Goal: Task Accomplishment & Management: Complete application form

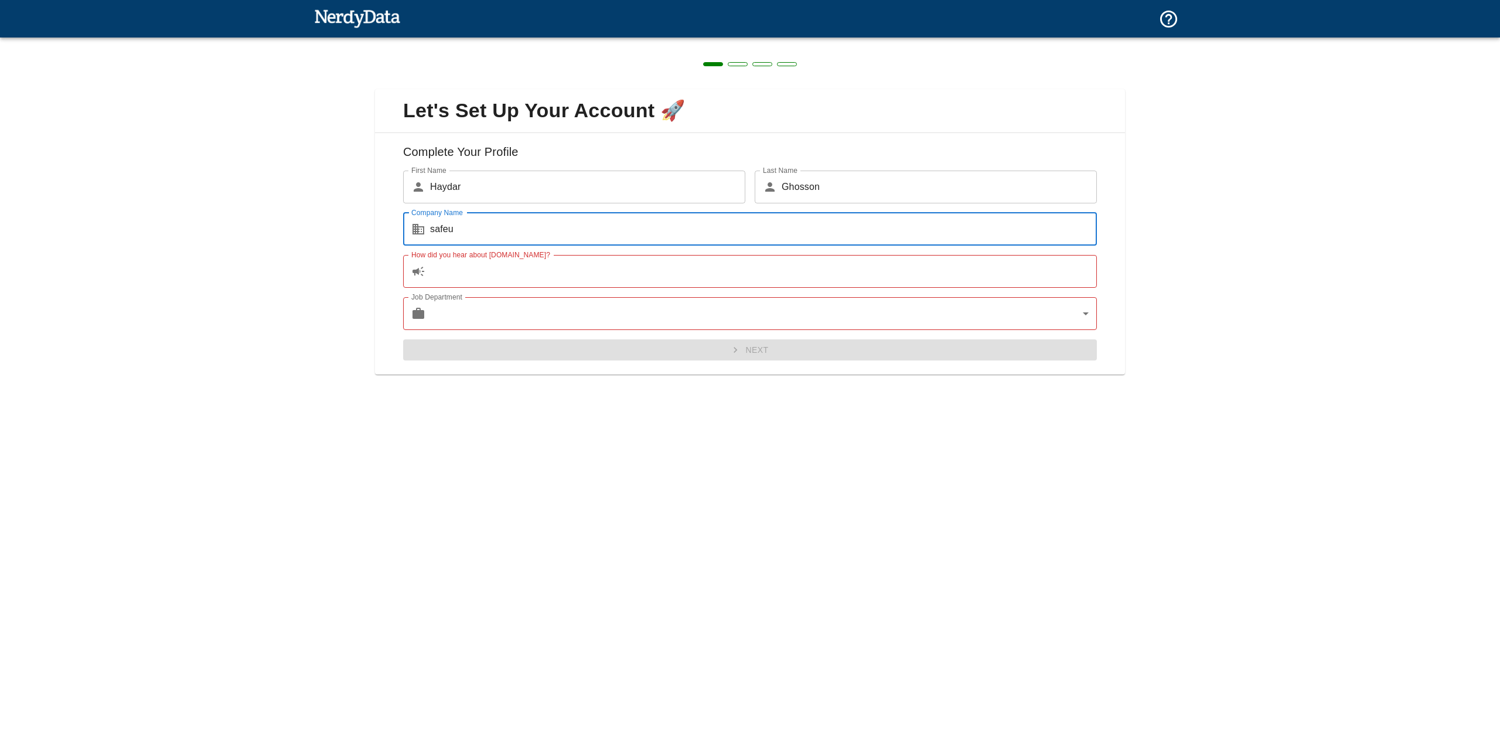
type input "safeu"
click at [574, 262] on input "How did you hear about [DOMAIN_NAME]?" at bounding box center [763, 271] width 667 height 33
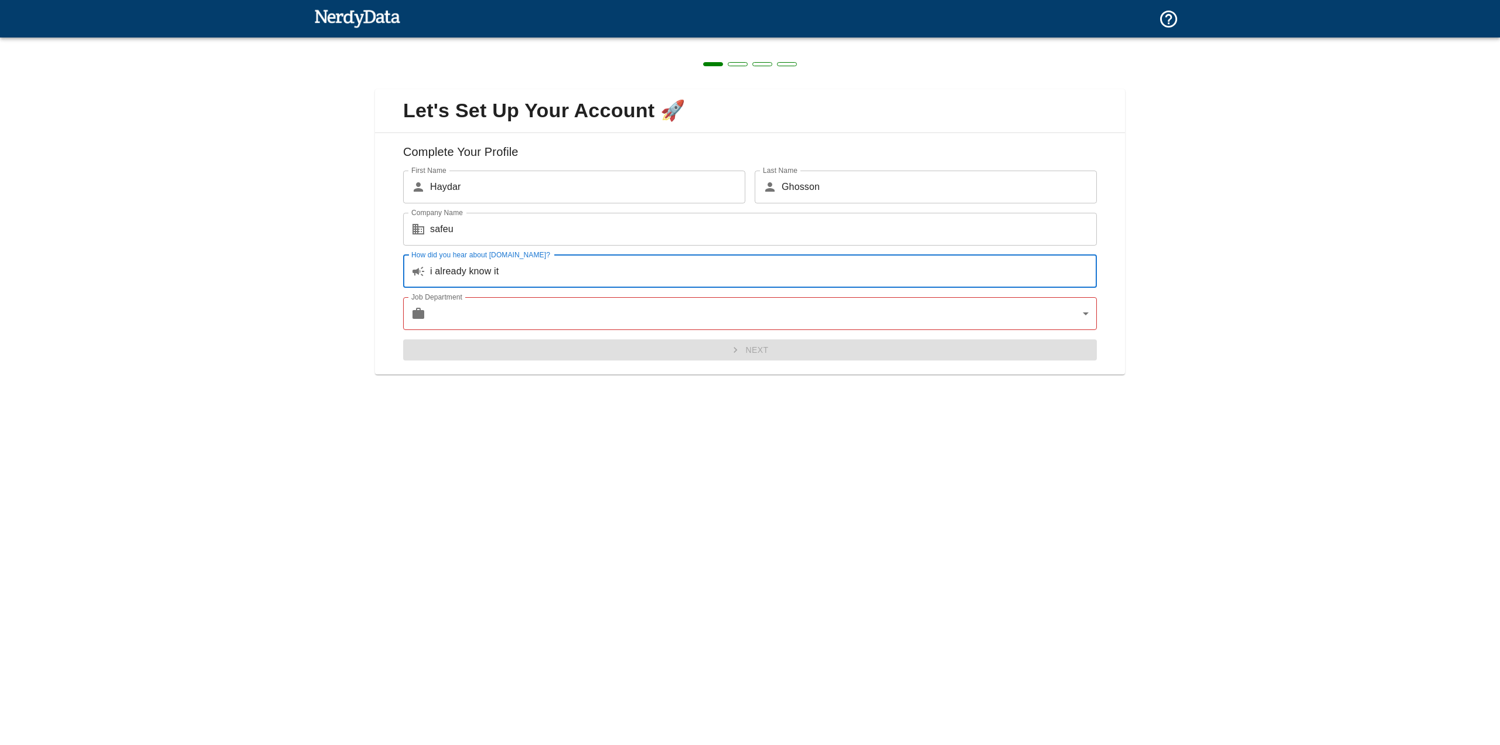
type input "i already know it"
click at [555, 41] on body "Technologies Domains Pricing Products Create a Report Create a list of websites…" at bounding box center [750, 20] width 1500 height 41
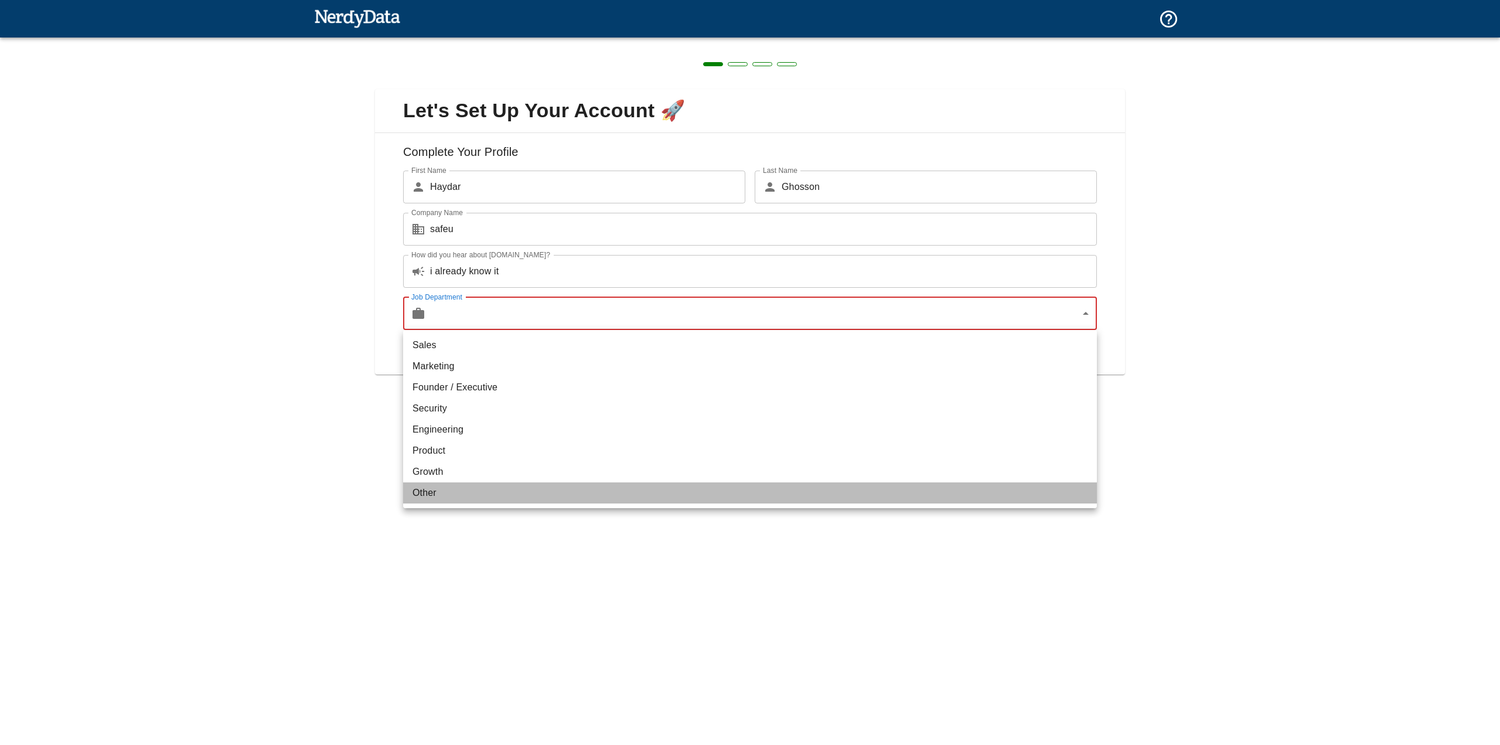
click at [523, 488] on li "Other" at bounding box center [750, 492] width 694 height 21
type input "other"
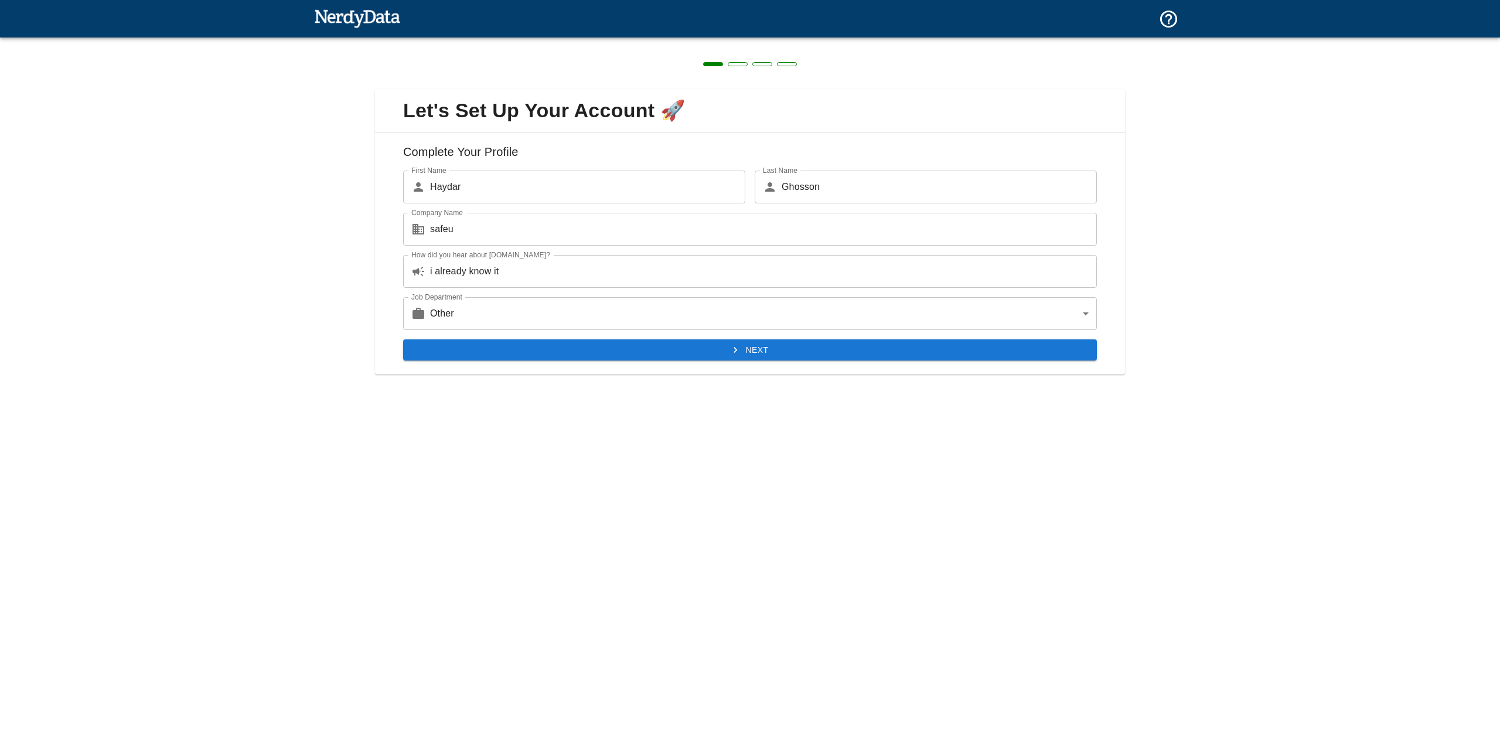
click at [558, 364] on div "Complete Your Profile First Name ​ [PERSON_NAME] First Name Last Name ​ [PERSON…" at bounding box center [750, 254] width 750 height 242
click at [563, 360] on button "Next" at bounding box center [750, 350] width 694 height 22
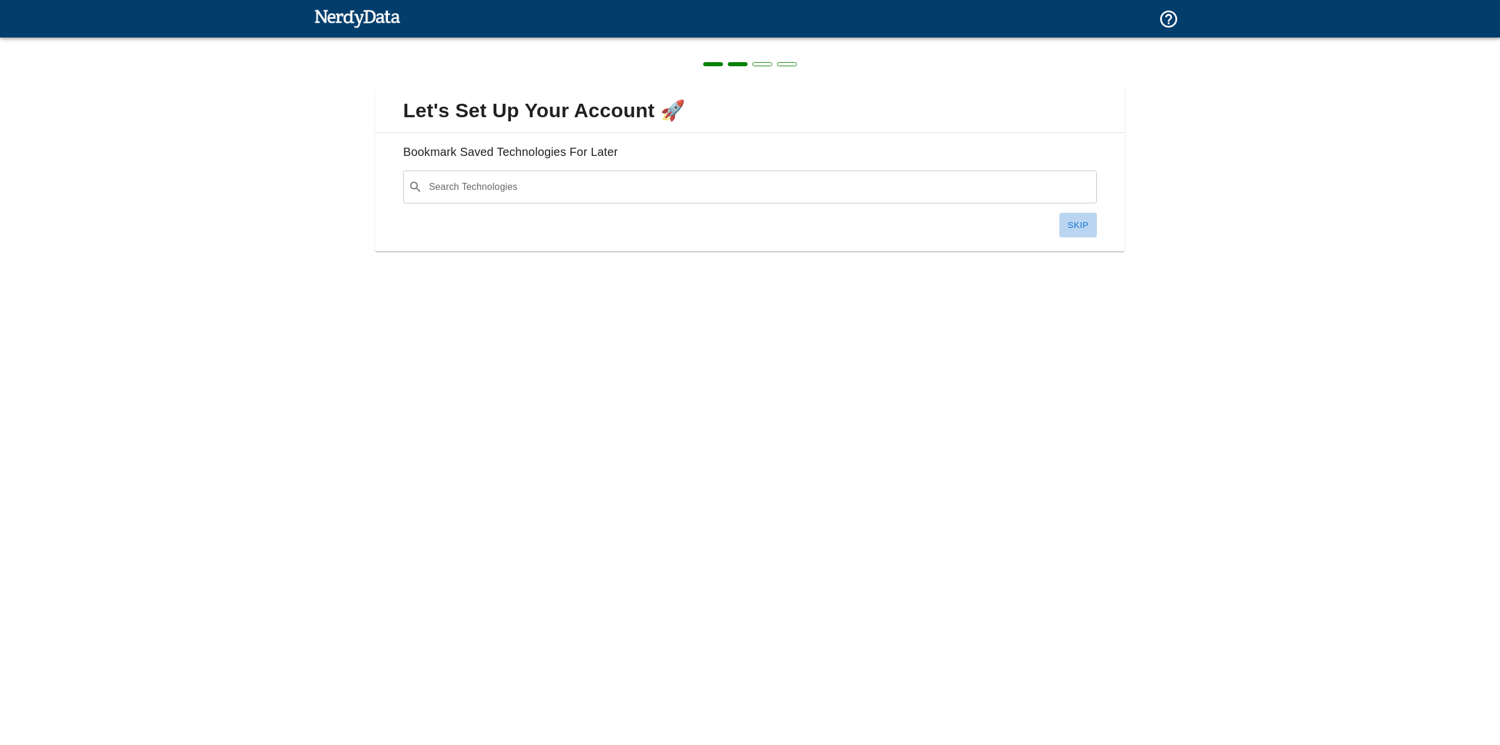
click at [1069, 220] on button "Skip" at bounding box center [1077, 225] width 37 height 25
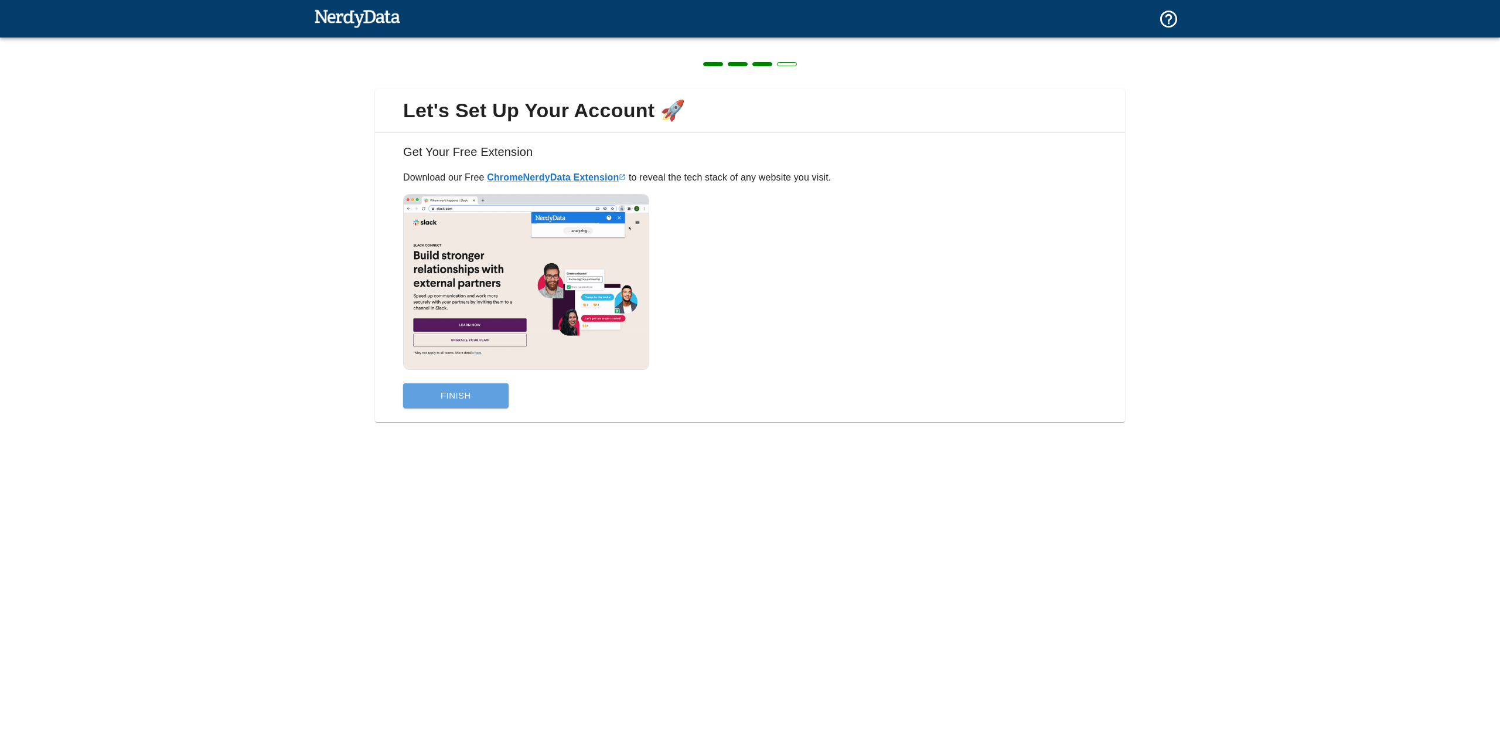
click at [495, 396] on button "Finish" at bounding box center [455, 395] width 105 height 25
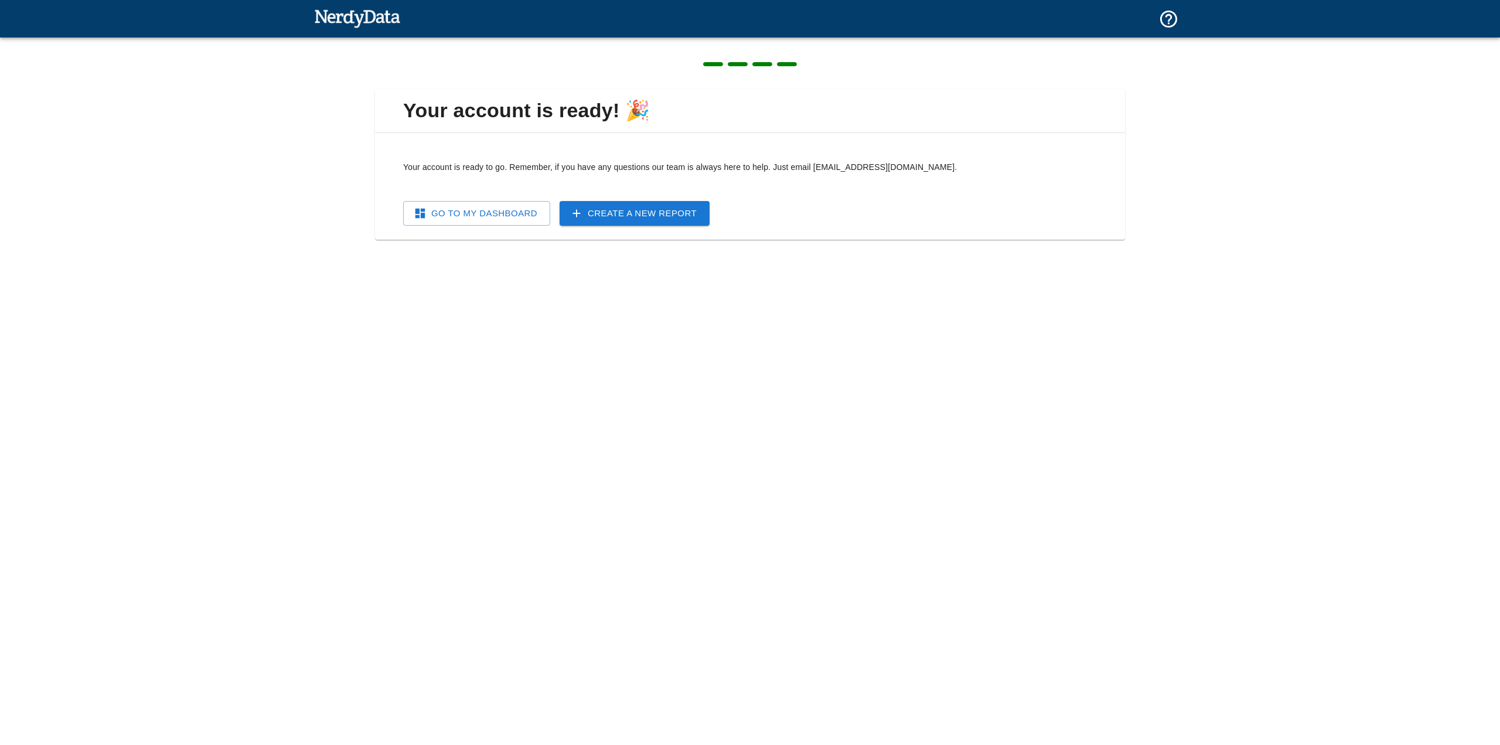
click at [520, 221] on link "Go To My Dashboard" at bounding box center [476, 213] width 147 height 25
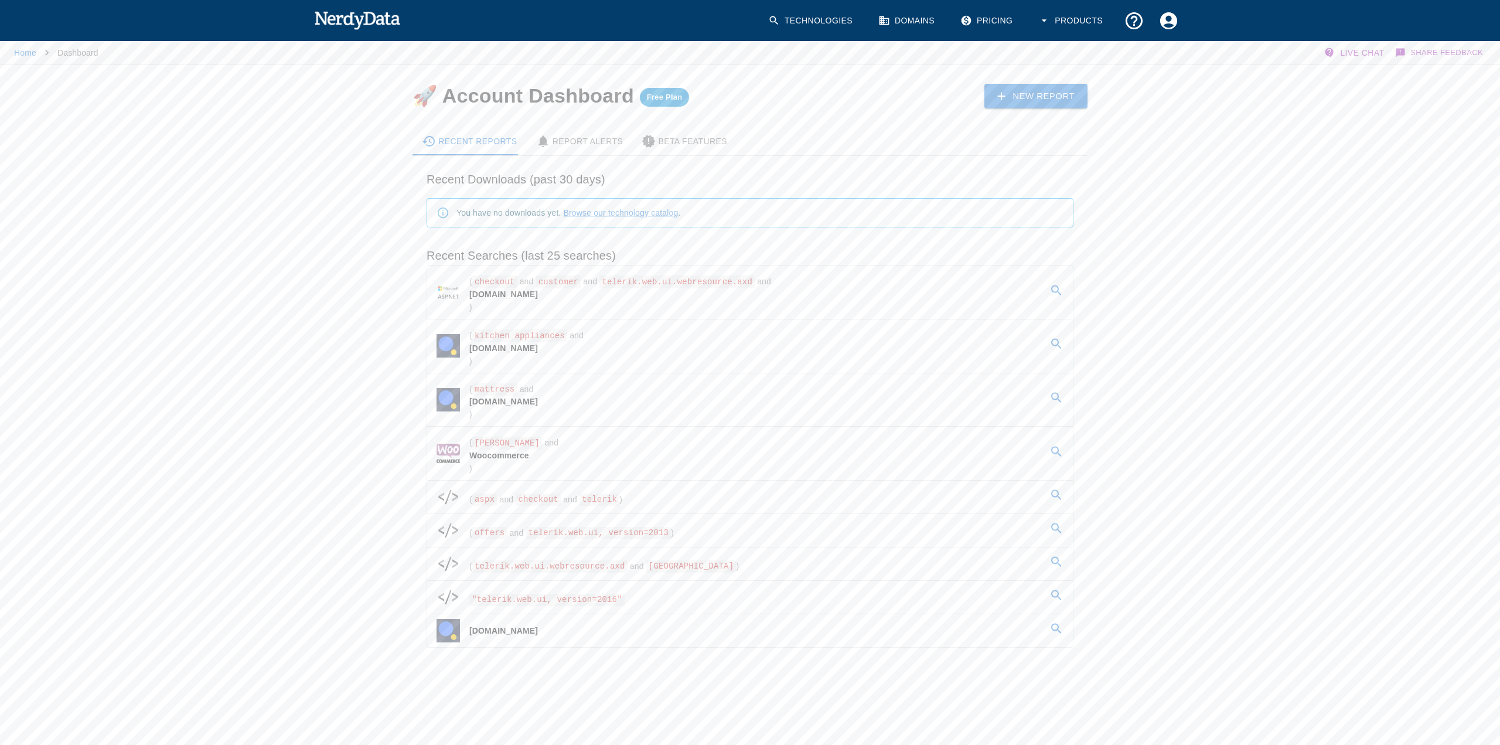
click at [626, 285] on span "telerik.web.ui.webresource.axd" at bounding box center [676, 281] width 155 height 12
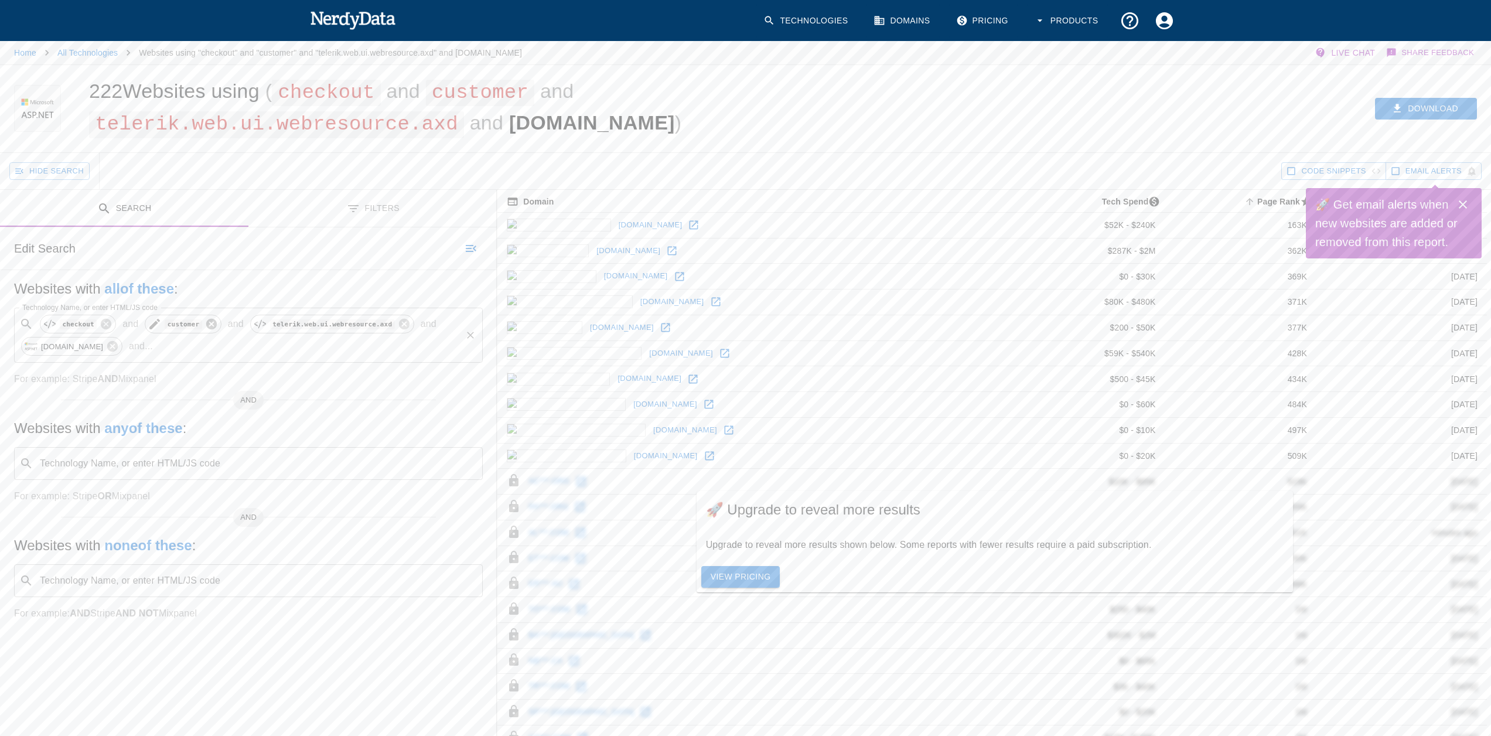
click at [206, 329] on icon at bounding box center [211, 324] width 11 height 11
click at [110, 328] on div "checkout" at bounding box center [78, 324] width 76 height 19
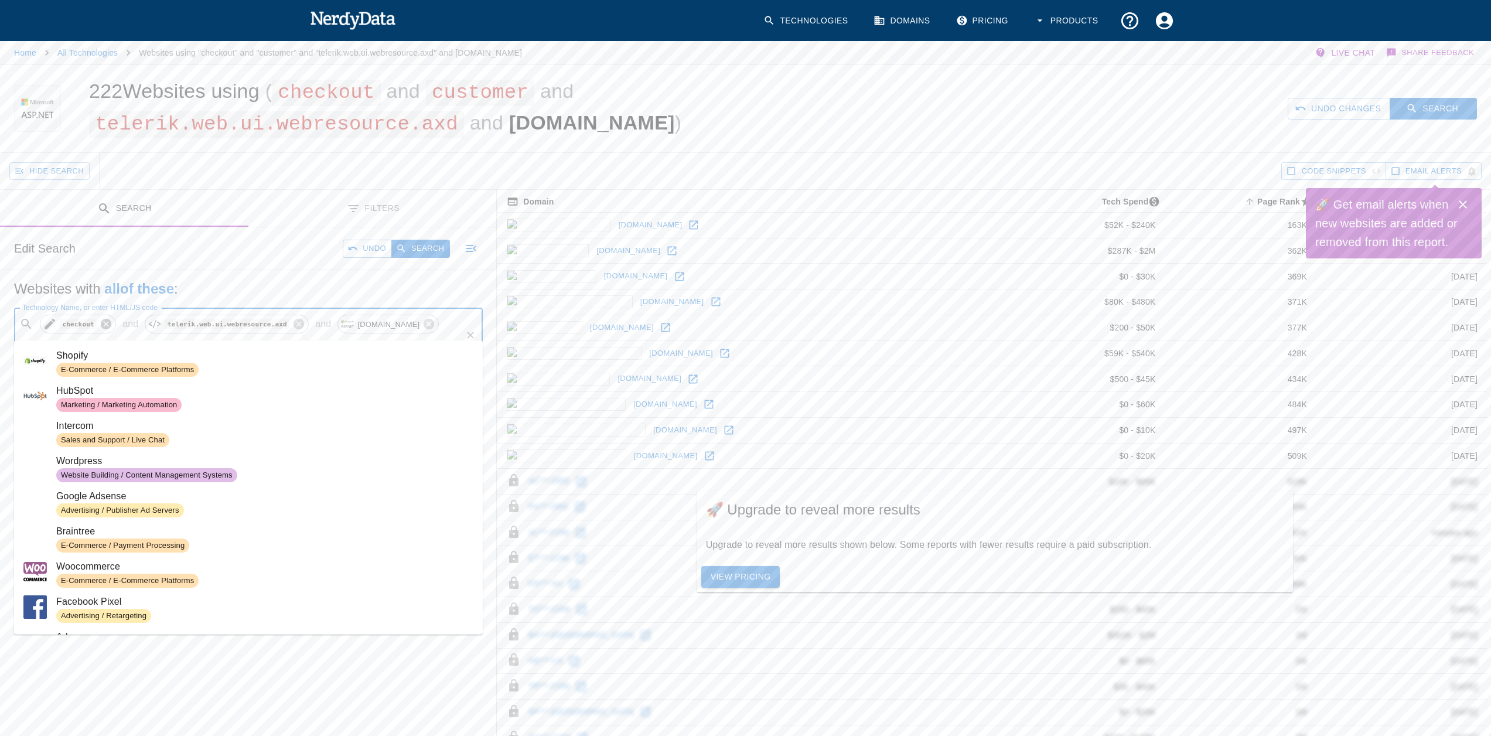
click at [105, 327] on icon at bounding box center [106, 324] width 11 height 11
click at [369, 326] on input "Technology Name, or enter HTML/JS code" at bounding box center [414, 324] width 91 height 22
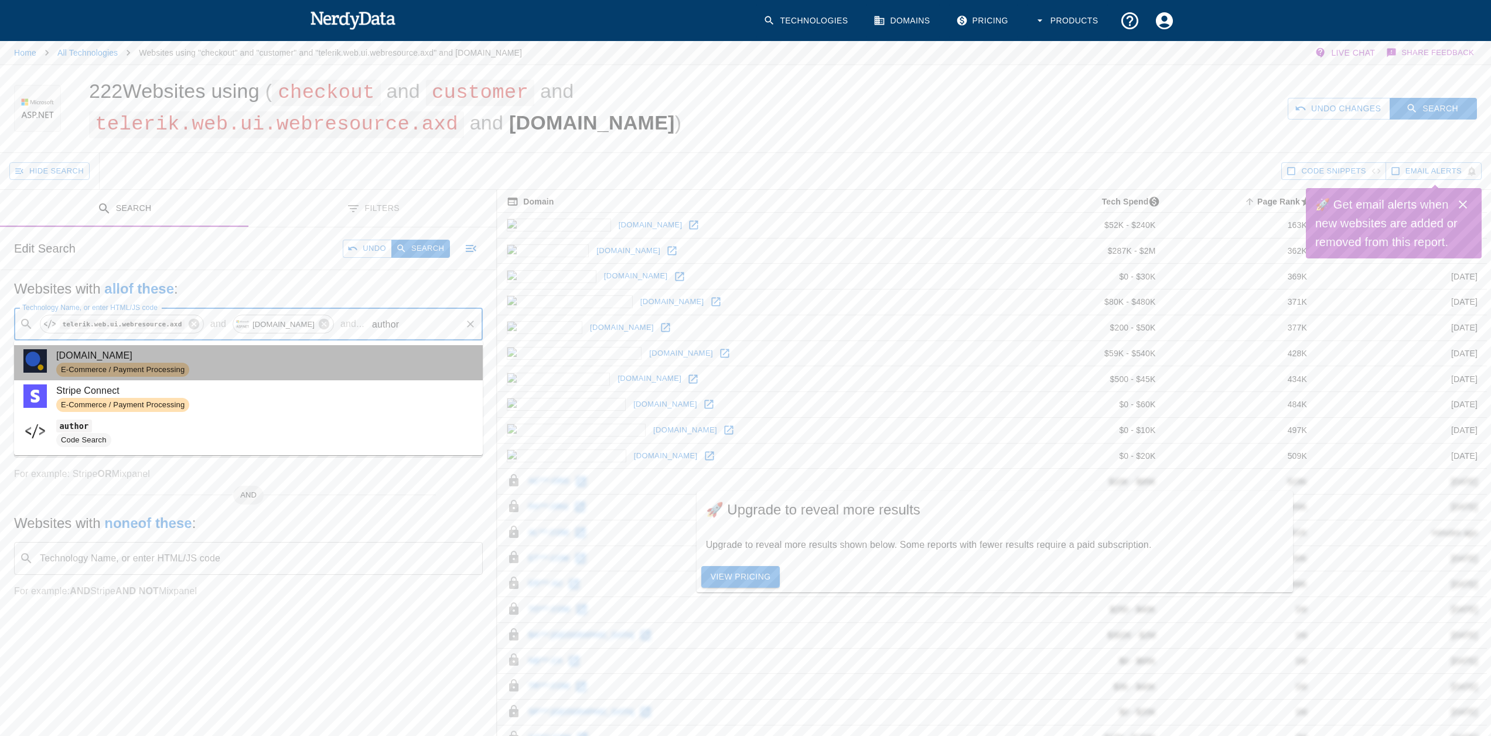
click at [319, 354] on span "[DOMAIN_NAME]" at bounding box center [264, 356] width 417 height 14
type input "author"
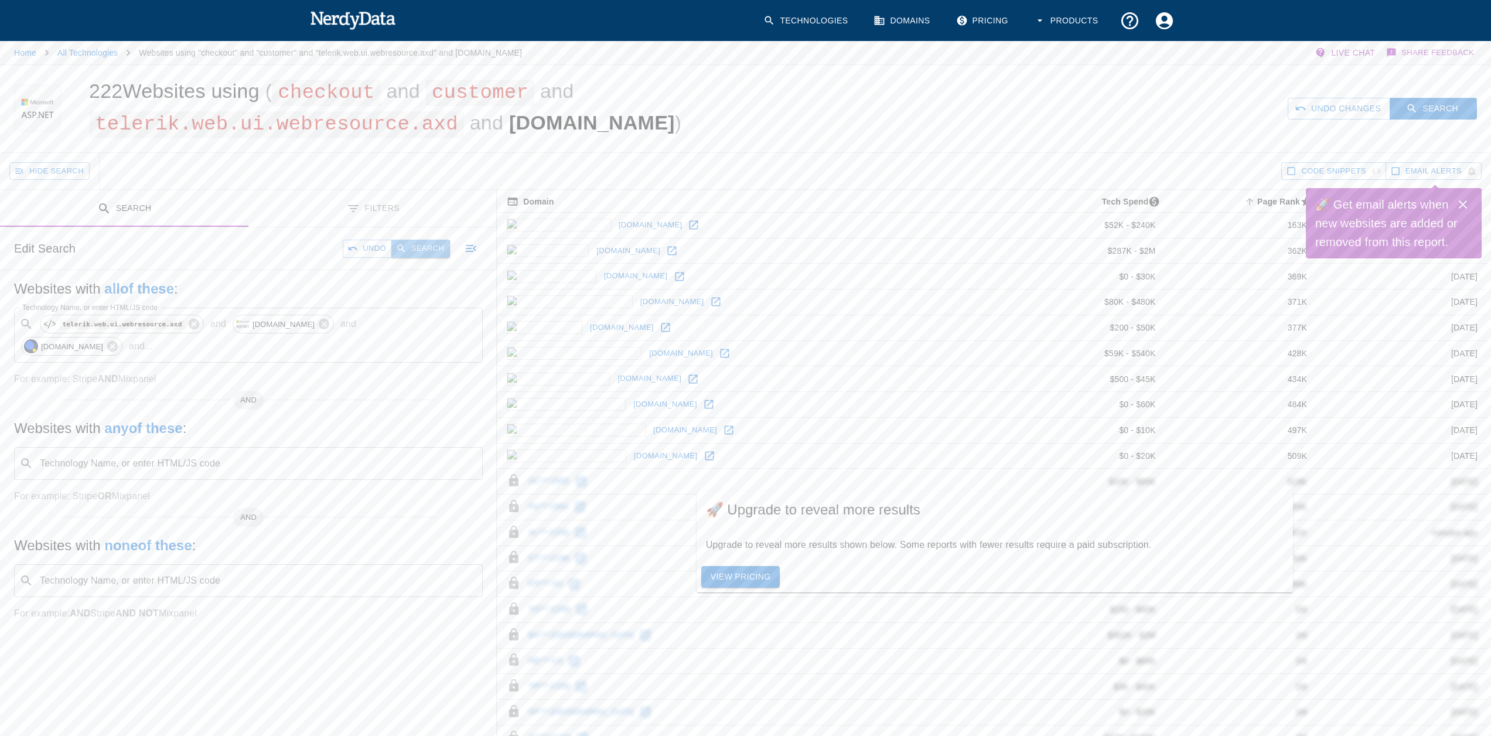
click at [418, 250] on button "Search" at bounding box center [420, 249] width 59 height 18
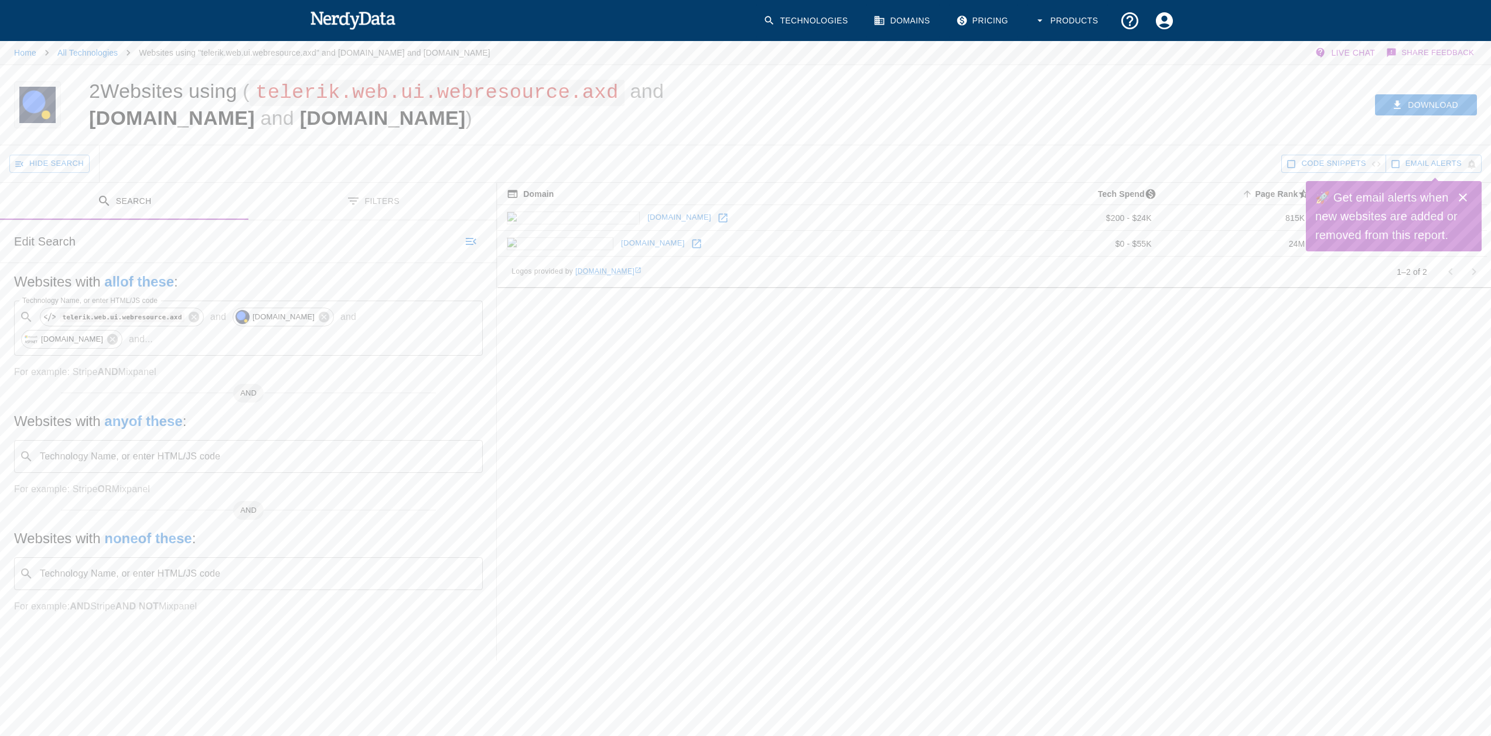
click at [691, 248] on icon at bounding box center [697, 244] width 12 height 12
